Goal: Task Accomplishment & Management: Complete application form

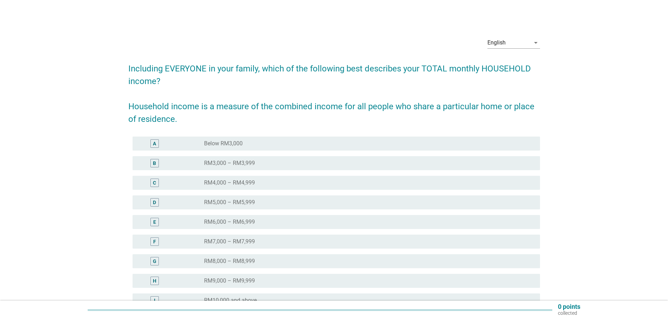
click at [240, 279] on label "RM9,000 – RM9,999" at bounding box center [229, 281] width 51 height 7
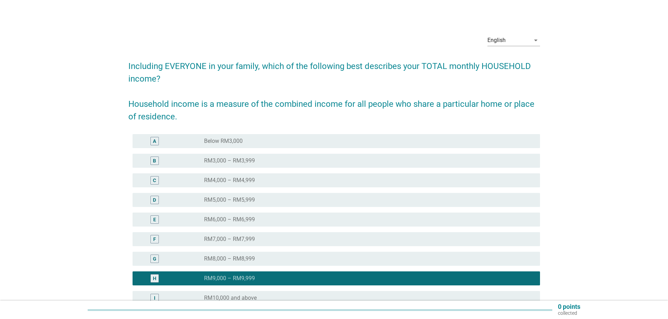
scroll to position [80, 0]
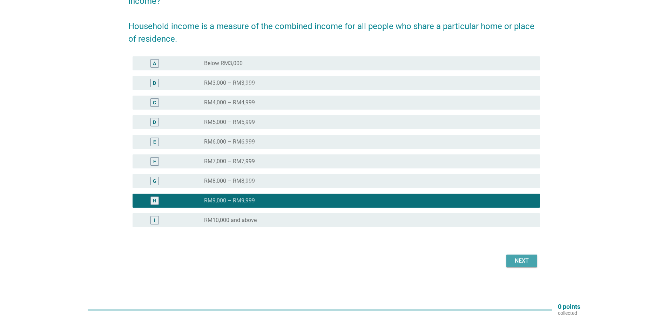
click at [511, 263] on button "Next" at bounding box center [521, 261] width 31 height 13
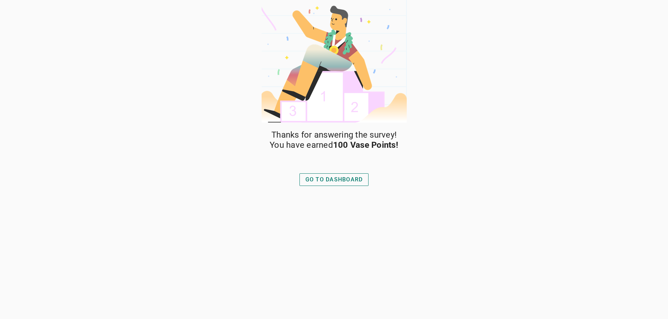
click at [340, 182] on div "GO TO DASHBOARD" at bounding box center [333, 180] width 57 height 8
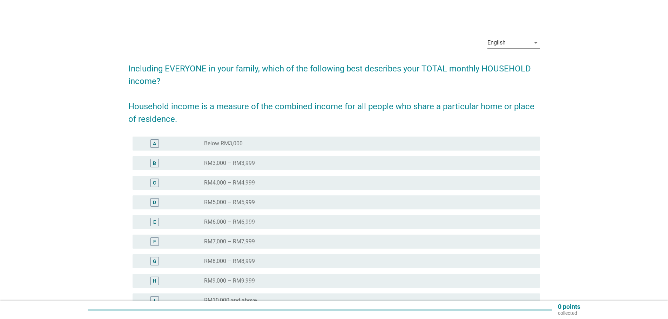
click at [274, 165] on div "radio_button_unchecked RM3,000 – RM3,999" at bounding box center [366, 163] width 325 height 7
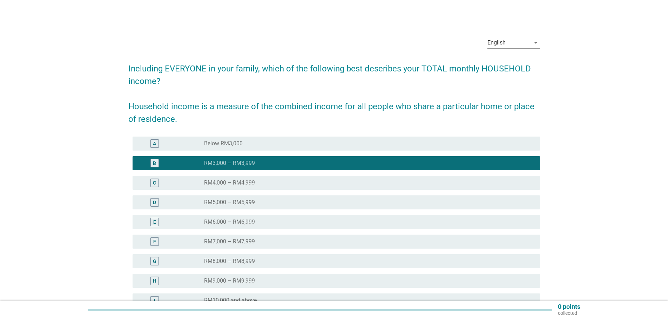
scroll to position [80, 0]
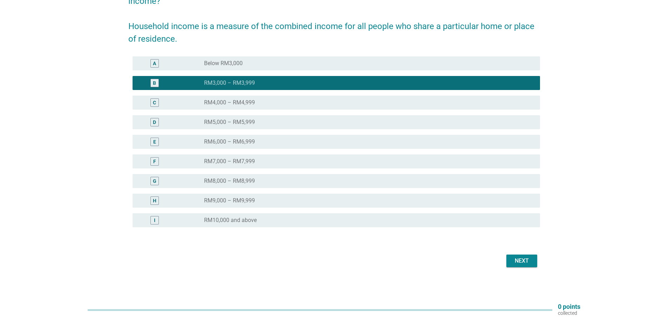
click at [519, 256] on button "Next" at bounding box center [521, 261] width 31 height 13
